Goal: Information Seeking & Learning: Learn about a topic

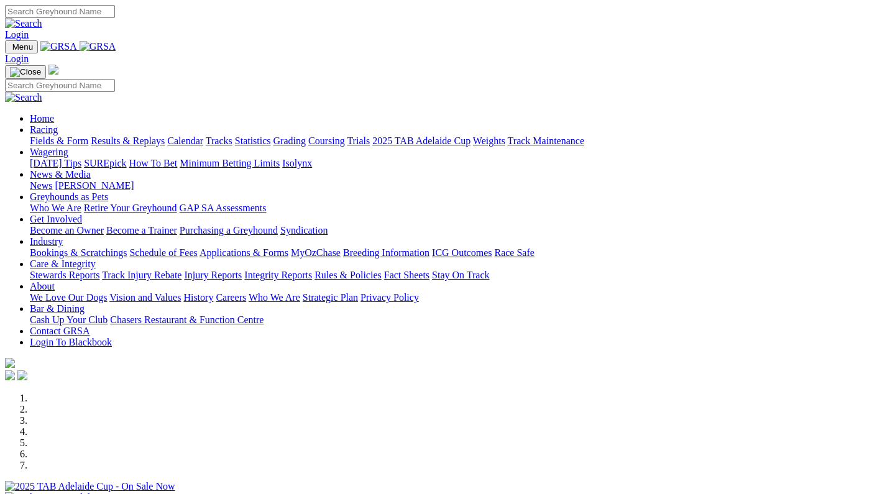
click at [96, 258] on link "Care & Integrity" at bounding box center [63, 263] width 66 height 11
click at [312, 270] on link "Integrity Reports" at bounding box center [278, 275] width 68 height 11
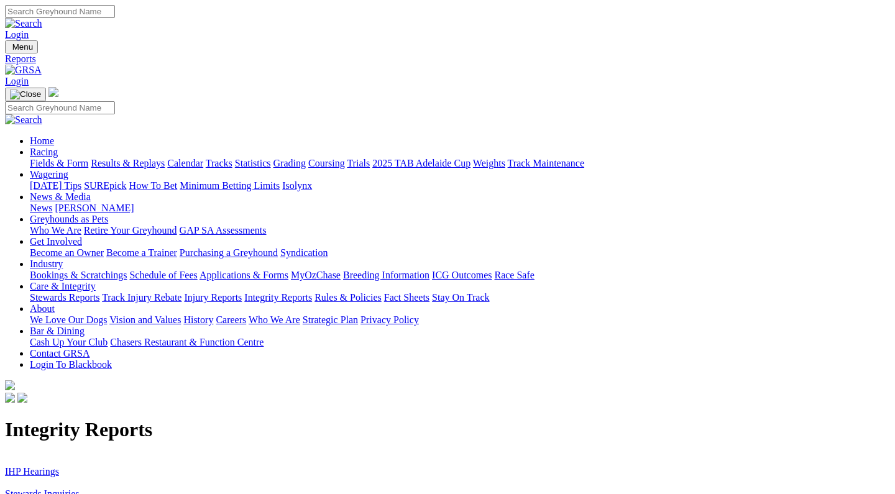
click at [59, 466] on link "IHP Hearings" at bounding box center [32, 471] width 54 height 11
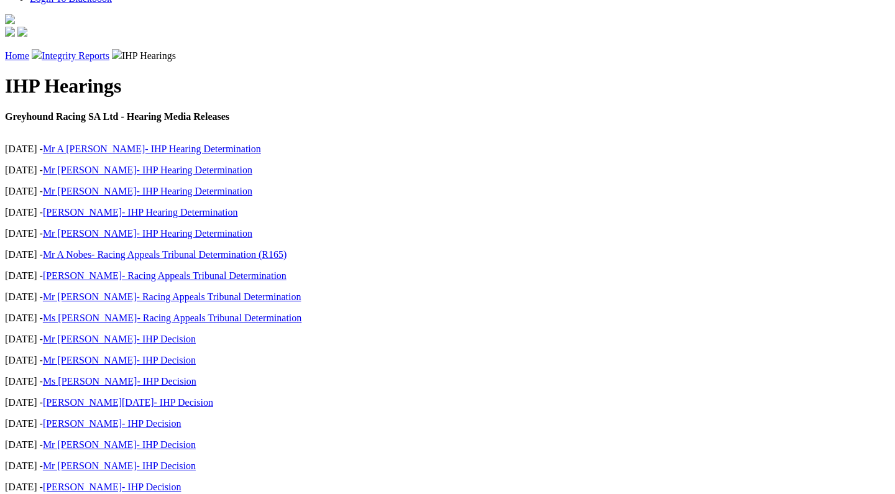
scroll to position [390, 0]
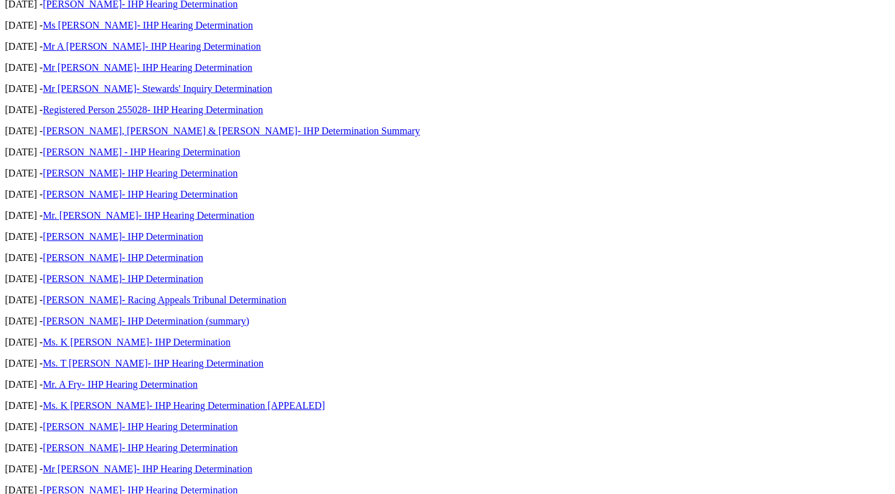
scroll to position [931, 0]
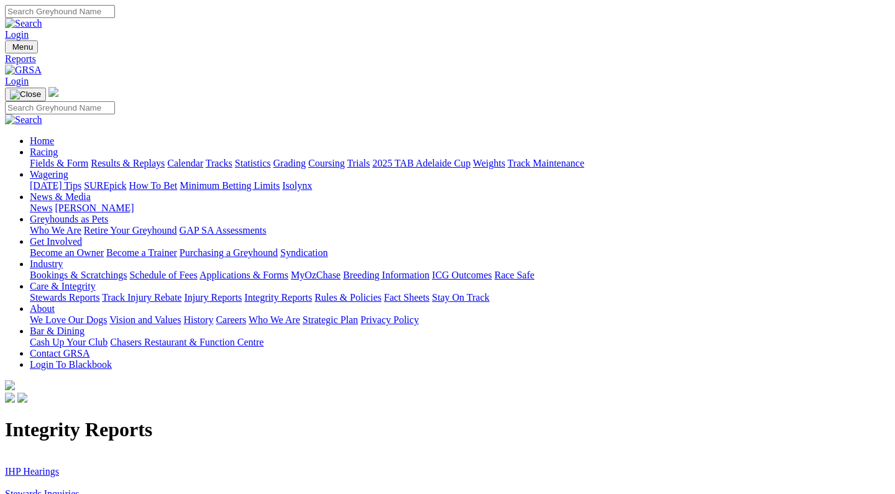
click at [80, 488] on link "Stewards Inquiries" at bounding box center [42, 493] width 75 height 11
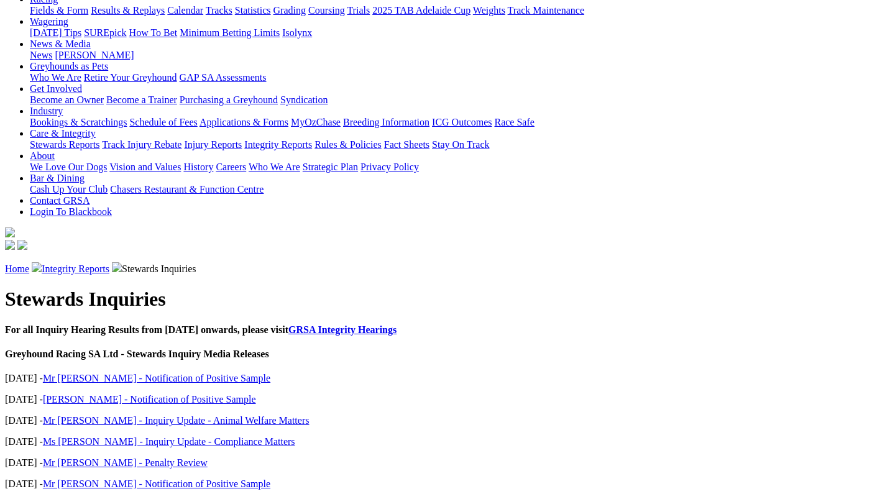
scroll to position [154, 0]
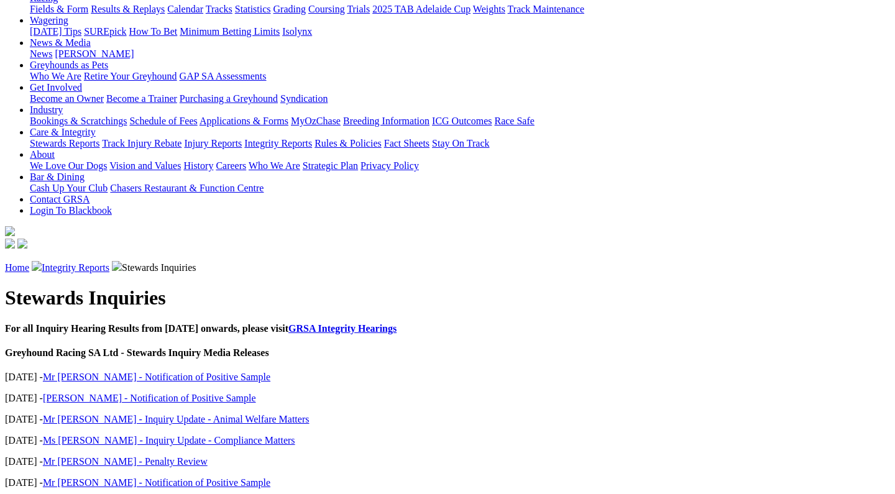
click at [159, 414] on link "Mr J Trengove - Inquiry Update - Animal Welfare Matters" at bounding box center [176, 419] width 267 height 11
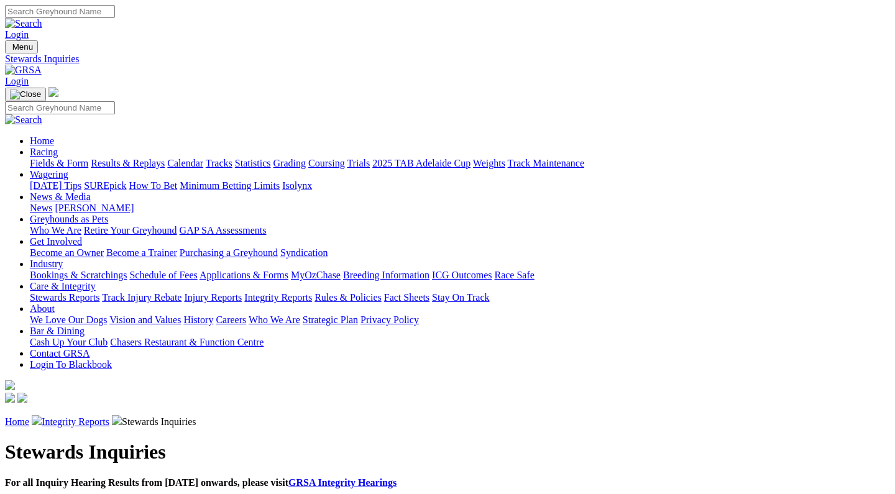
scroll to position [154, 0]
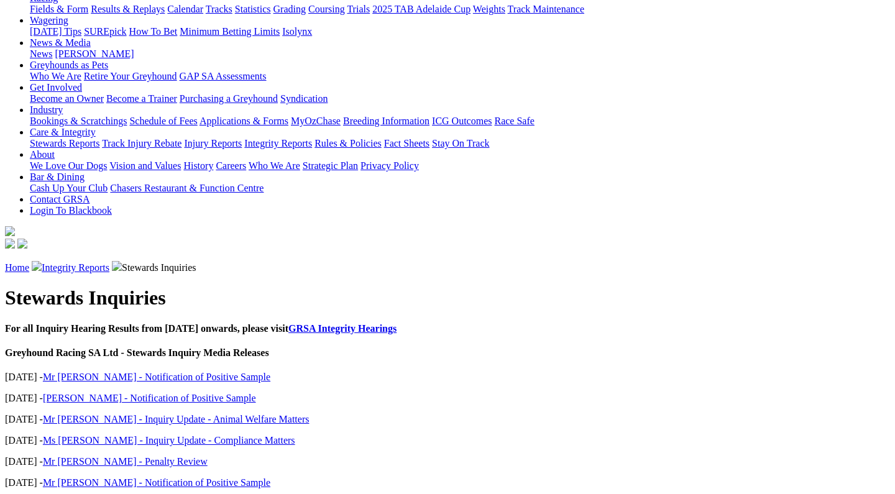
click at [150, 393] on link "Miss Di Wilson - Notification of Positive Sample" at bounding box center [149, 398] width 213 height 11
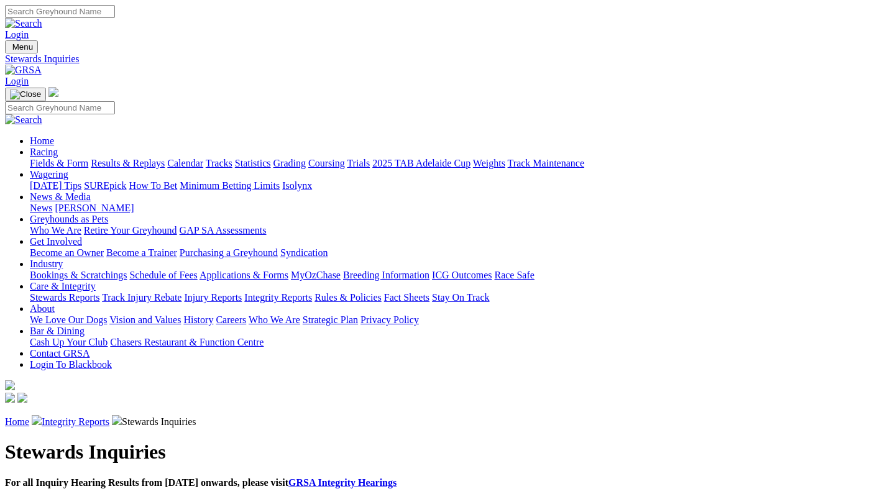
scroll to position [154, 0]
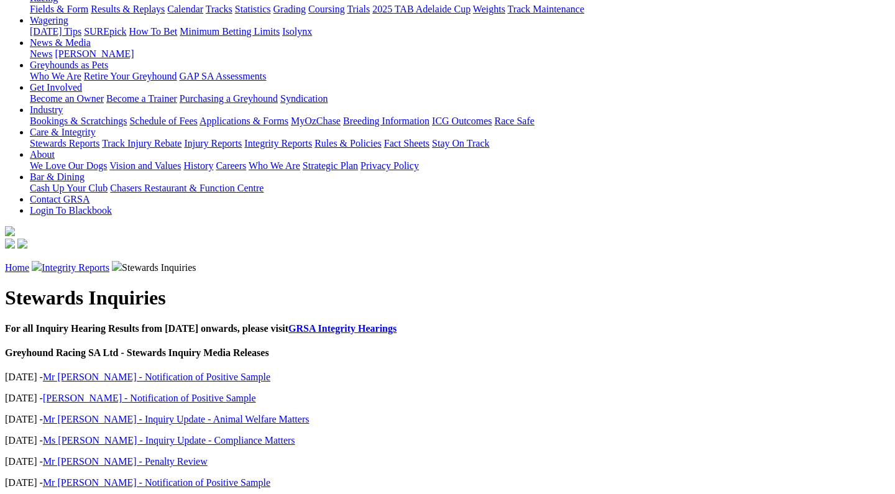
click at [198, 372] on link "Mr [PERSON_NAME] - Notification of Positive Sample" at bounding box center [156, 377] width 227 height 11
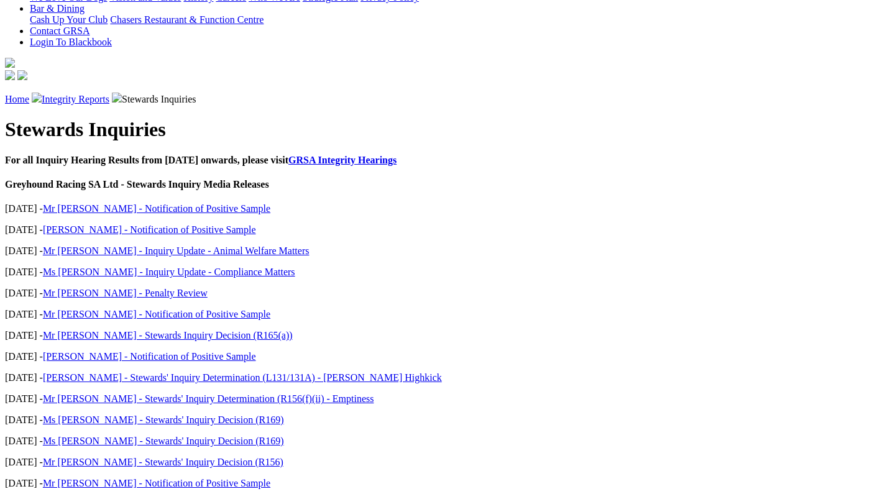
scroll to position [327, 0]
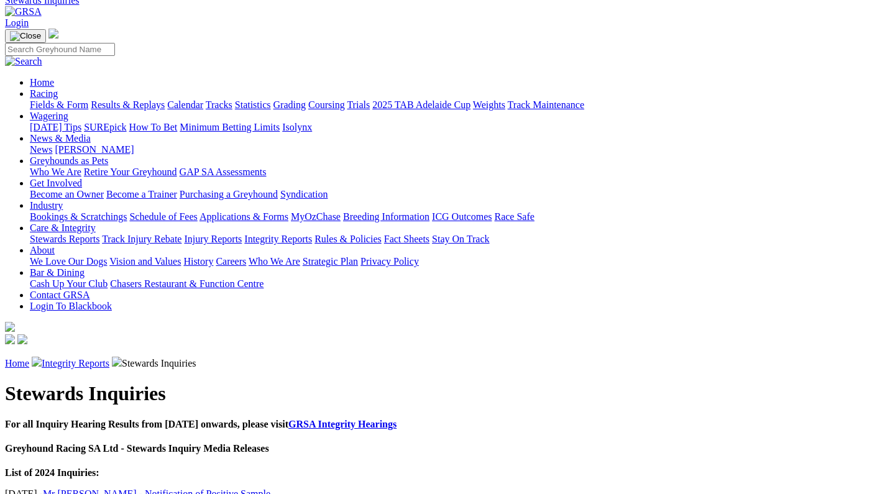
scroll to position [60, 0]
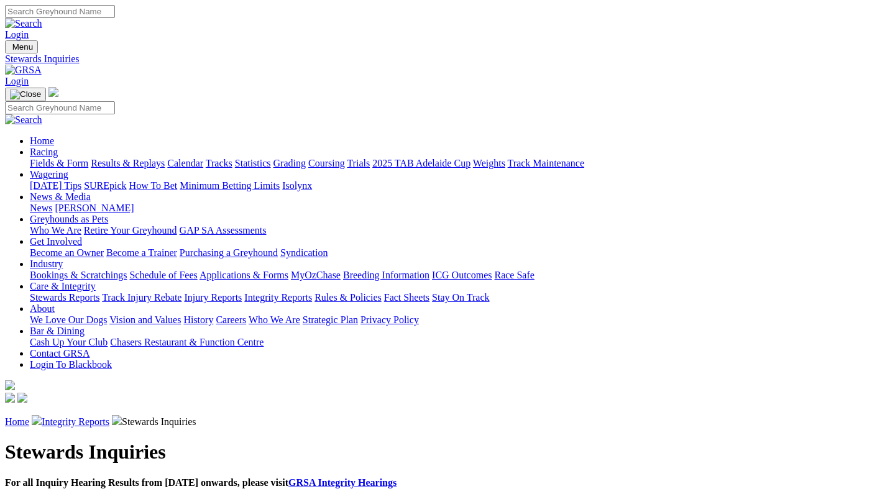
scroll to position [60, 0]
